Goal: Task Accomplishment & Management: Manage account settings

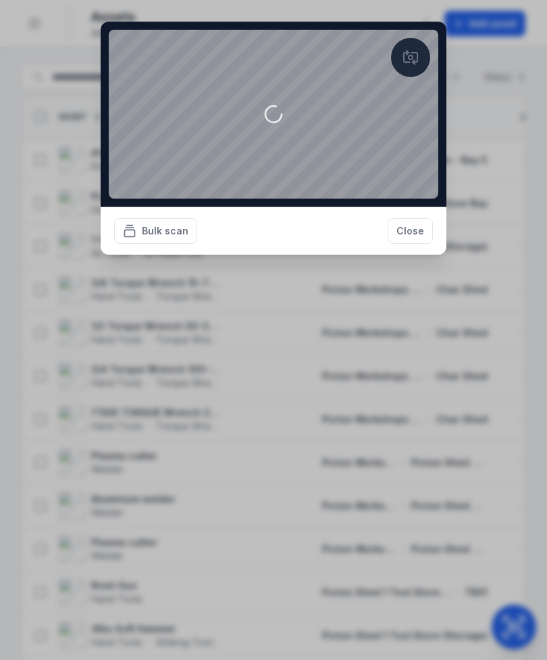
scroll to position [957, 0]
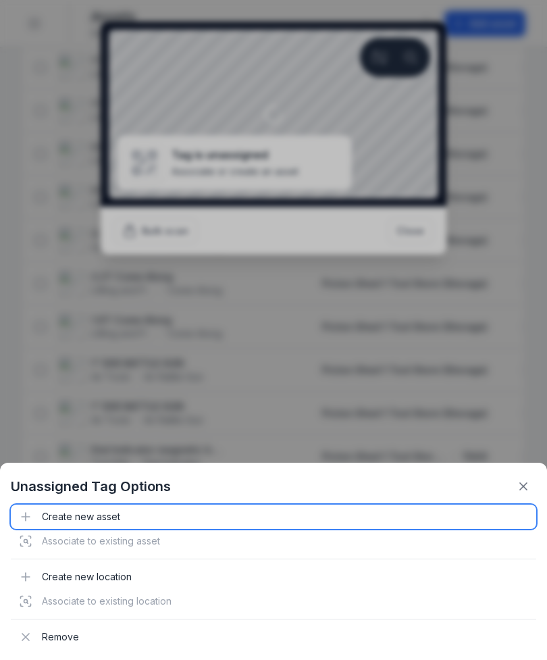
click at [82, 511] on div "Create new asset" at bounding box center [274, 517] width 526 height 24
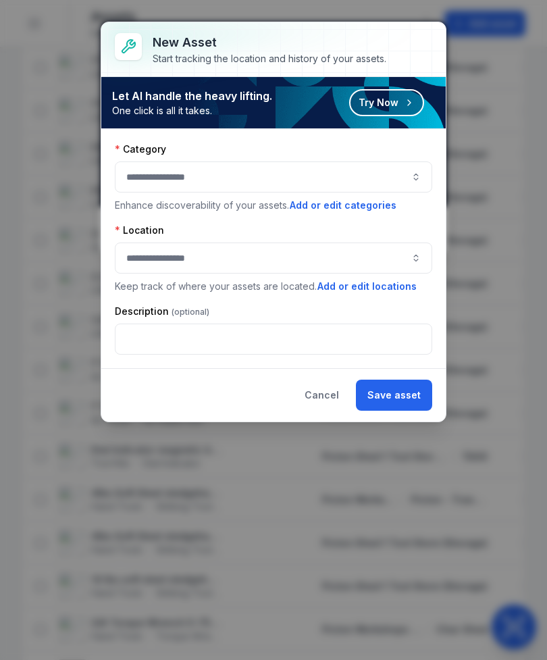
click at [350, 188] on button "button" at bounding box center [273, 176] width 317 height 31
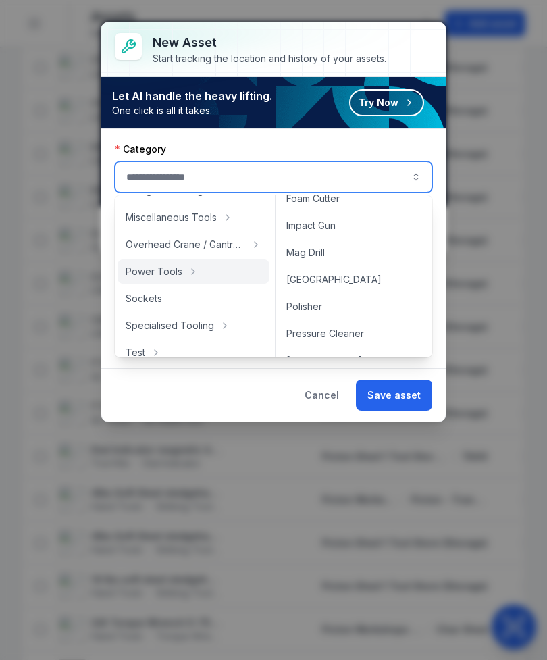
scroll to position [13, 0]
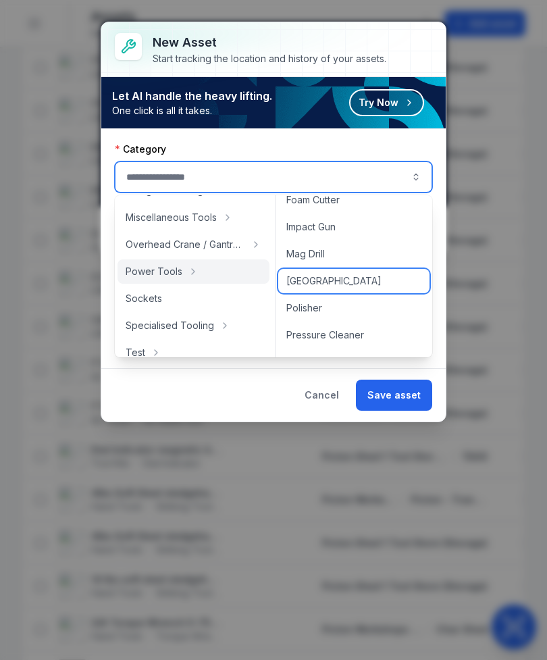
click at [351, 278] on div "[GEOGRAPHIC_DATA]" at bounding box center [353, 281] width 151 height 24
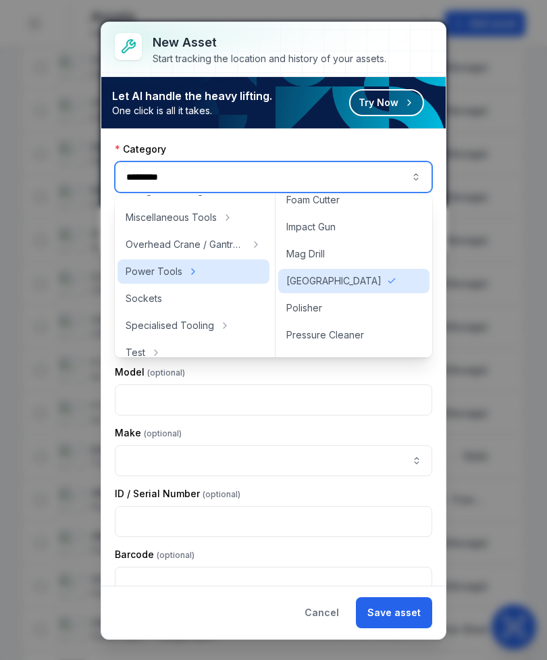
type input "*********"
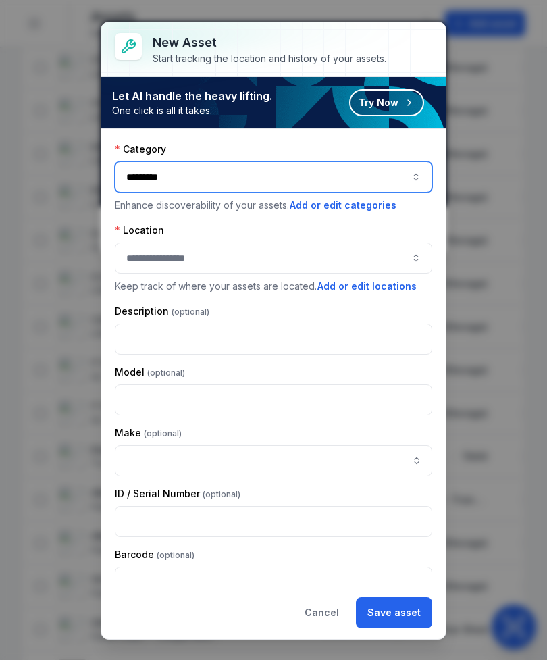
click at [367, 250] on button "button" at bounding box center [273, 258] width 317 height 31
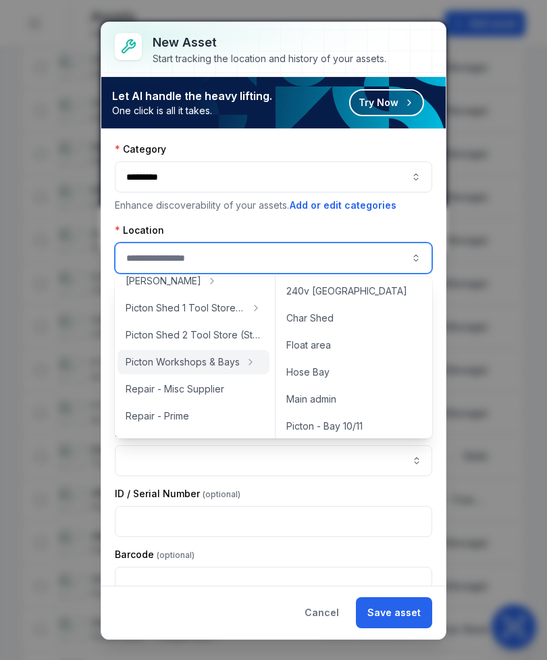
scroll to position [3, 0]
click at [371, 373] on div "Hose Bay" at bounding box center [353, 371] width 151 height 24
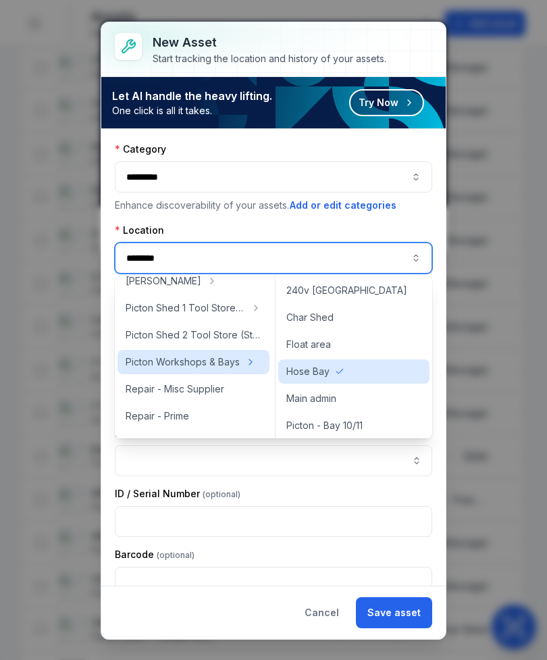
type input "********"
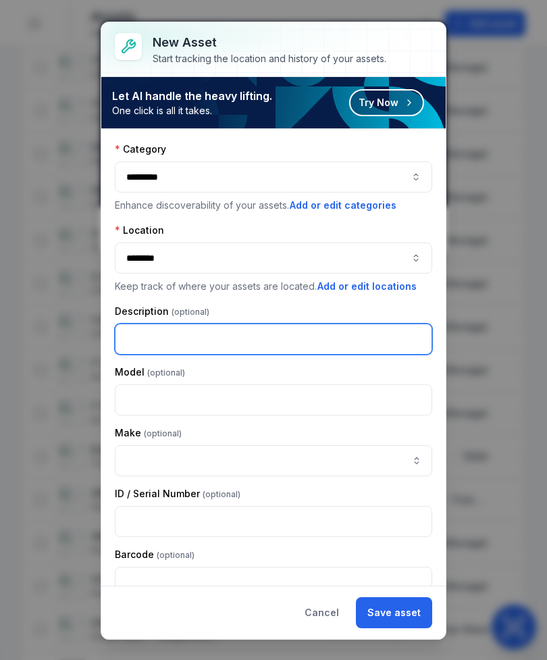
click at [136, 336] on input "text" at bounding box center [273, 339] width 317 height 31
type input "**********"
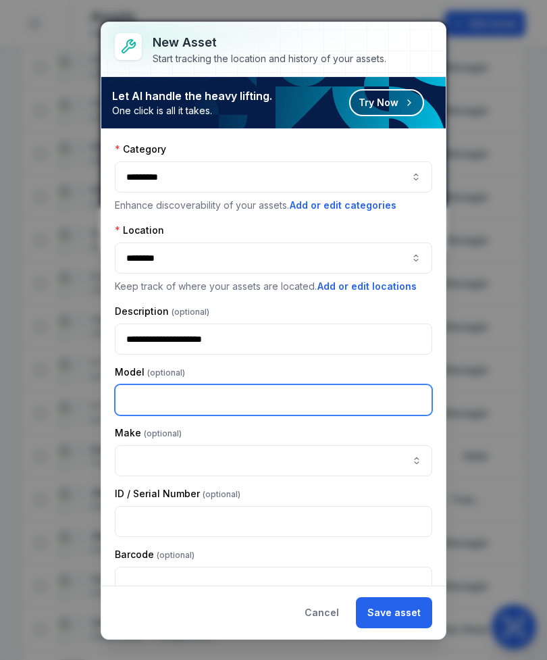
click at [369, 399] on input "text" at bounding box center [273, 399] width 317 height 31
type input "*"
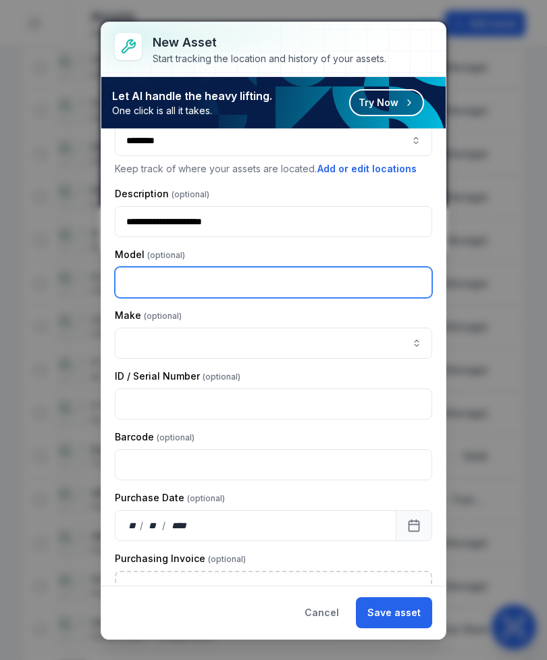
scroll to position [138, 0]
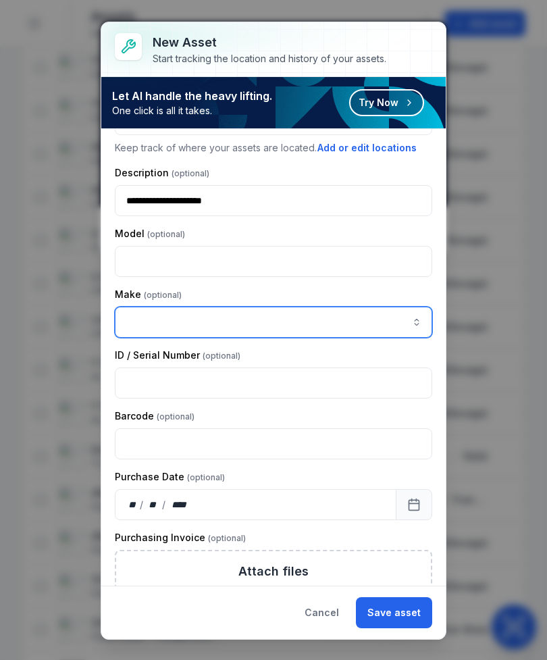
click at [166, 330] on input "asset-add:cf[ca1b6296-9635-4ae3-ae60-00faad6de89d]-label" at bounding box center [273, 322] width 317 height 31
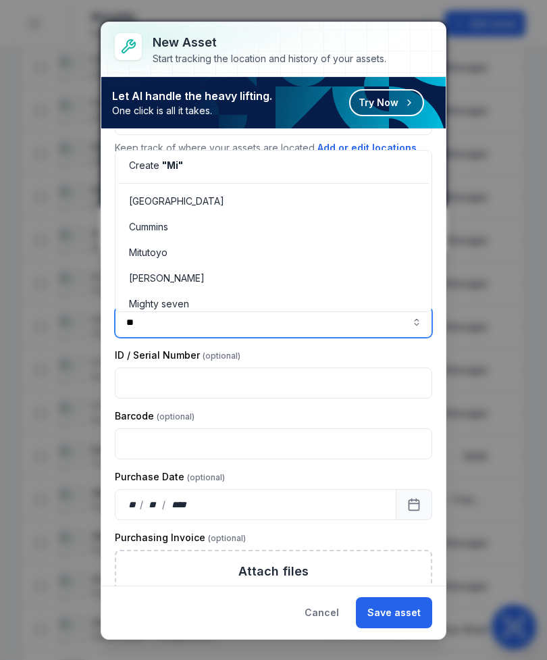
click at [163, 190] on div "[GEOGRAPHIC_DATA]" at bounding box center [273, 201] width 311 height 24
type input "*********"
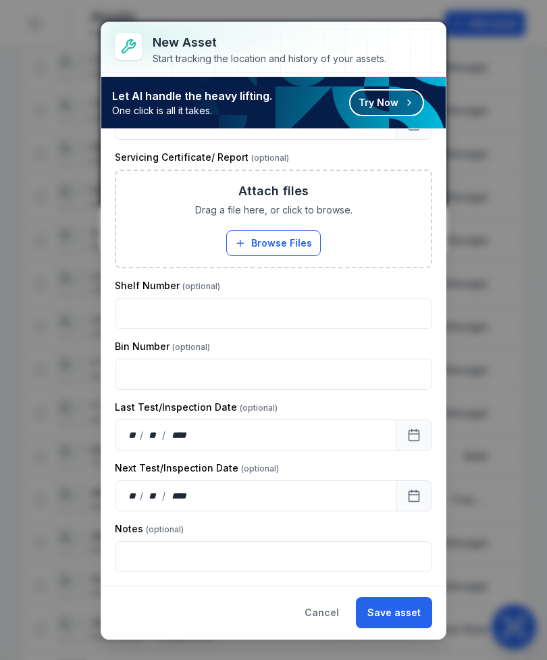
scroll to position [769, 0]
click at [408, 601] on button "Save asset" at bounding box center [394, 612] width 76 height 31
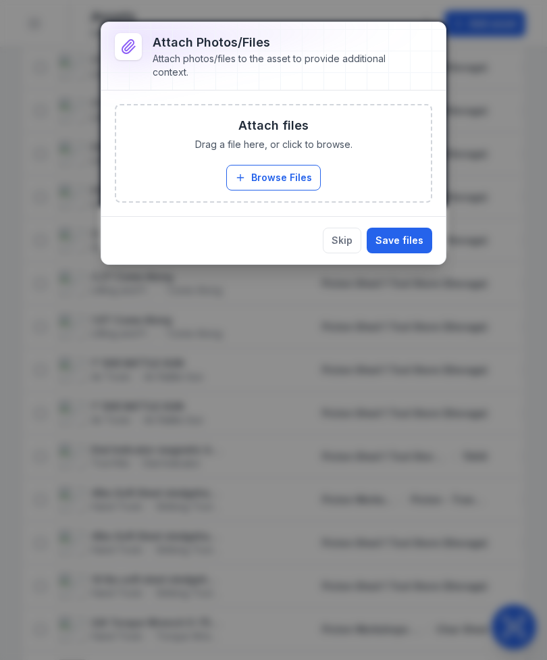
click at [265, 179] on button "Browse Files" at bounding box center [273, 178] width 95 height 26
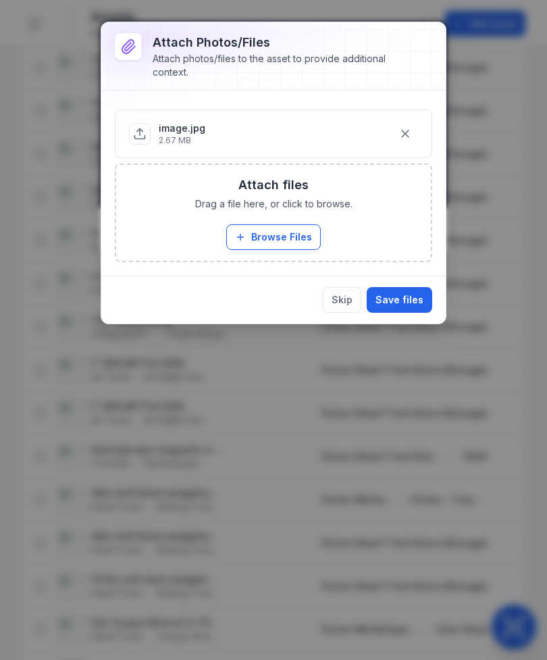
click at [404, 295] on button "Save files" at bounding box center [400, 300] width 66 height 26
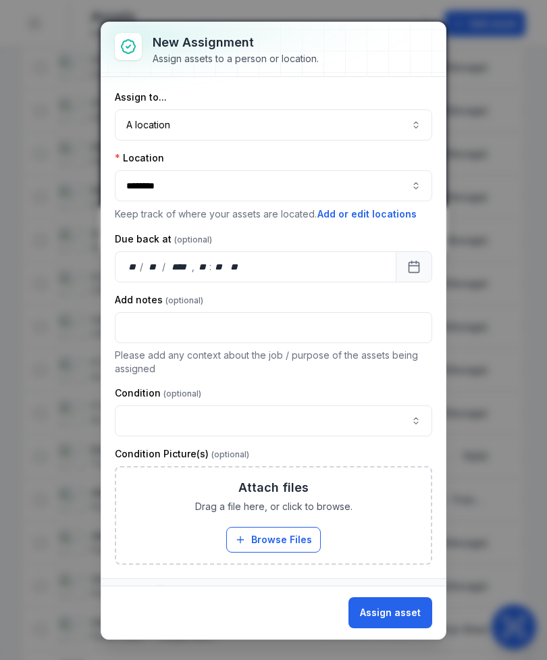
click at [295, 416] on button "button" at bounding box center [273, 420] width 317 height 31
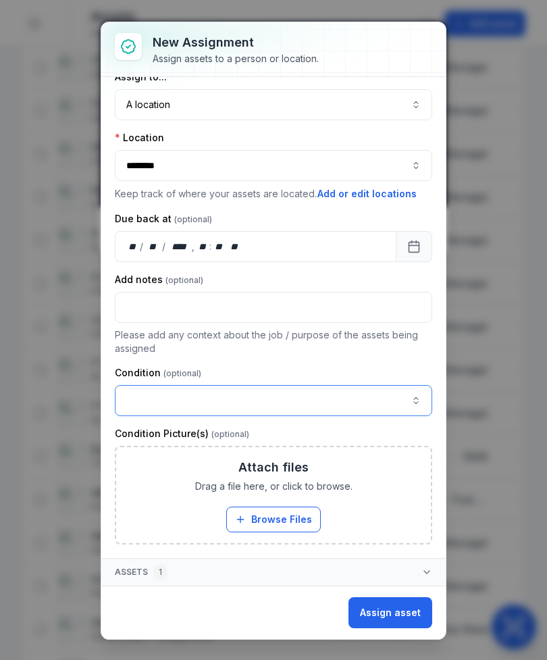
scroll to position [20, 14]
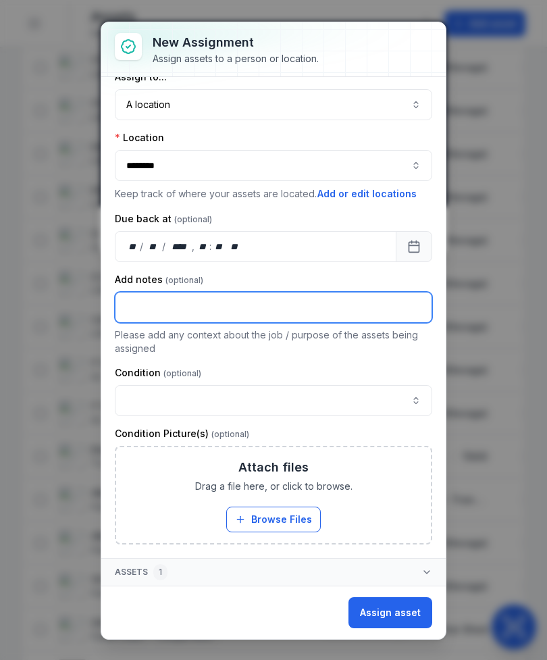
click at [292, 314] on input "text" at bounding box center [273, 307] width 317 height 31
type input "**********"
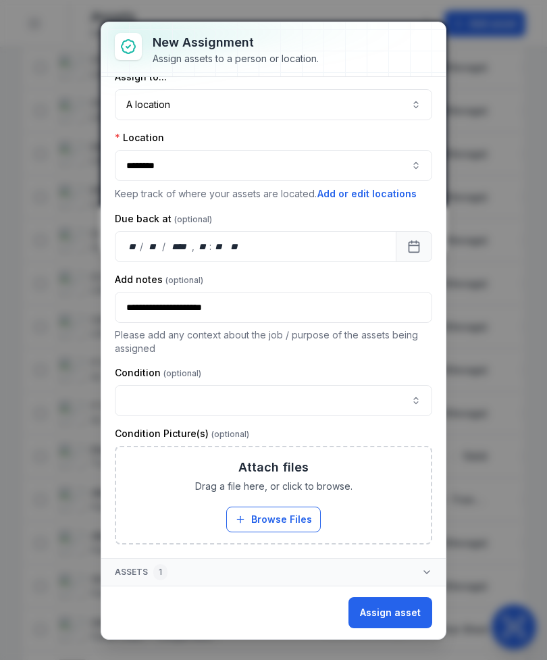
click at [403, 615] on button "Assign asset" at bounding box center [391, 612] width 84 height 31
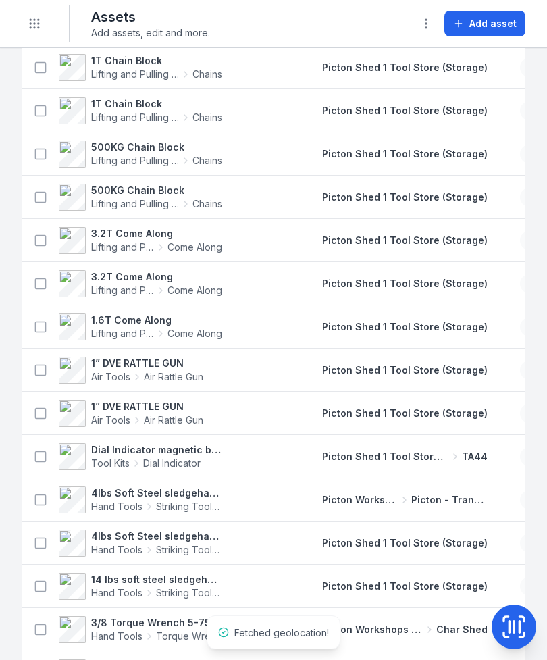
scroll to position [0, 0]
